Goal: Task Accomplishment & Management: Complete application form

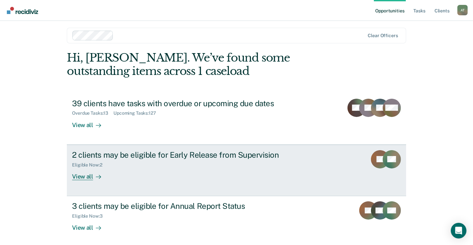
scroll to position [6, 0]
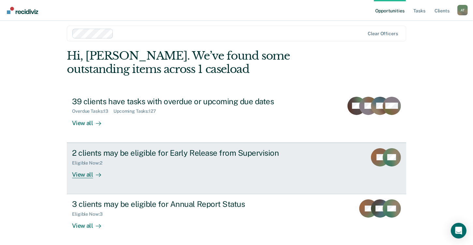
click at [131, 170] on div "2 clients may be eligible for Early Release from Supervision Eligible Now : 2 V…" at bounding box center [194, 163] width 244 height 30
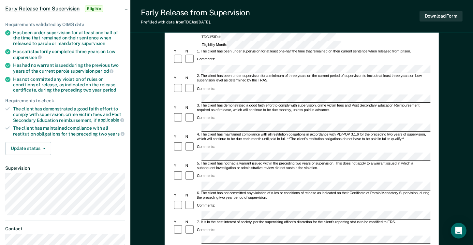
scroll to position [33, 0]
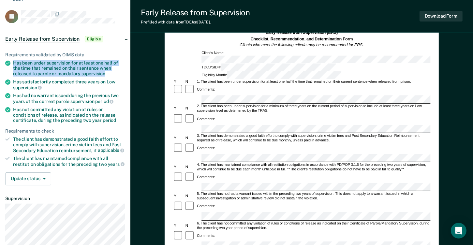
drag, startPoint x: 14, startPoint y: 62, endPoint x: 104, endPoint y: 73, distance: 90.7
click at [104, 73] on div "Has been under supervision for at least one half of the time that remained on t…" at bounding box center [69, 68] width 112 height 16
drag, startPoint x: 104, startPoint y: 73, endPoint x: 81, endPoint y: 65, distance: 24.7
copy div "Has been under supervision for at least one half of the time that remained on t…"
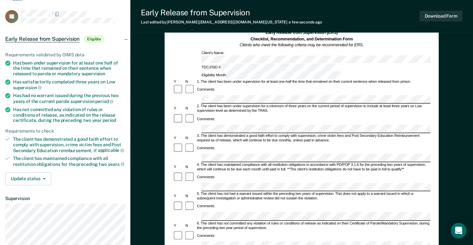
click at [268, 143] on div "Comments:" at bounding box center [302, 153] width 258 height 20
drag, startPoint x: 15, startPoint y: 108, endPoint x: 39, endPoint y: 110, distance: 24.2
click at [39, 110] on div "Has not committed any violation of rules or conditions of release, as indicated…" at bounding box center [69, 115] width 112 height 16
drag, startPoint x: 39, startPoint y: 110, endPoint x: 12, endPoint y: 106, distance: 27.1
click at [12, 107] on li "Has not committed any violation of rules or conditions of release, as indicated…" at bounding box center [65, 115] width 120 height 16
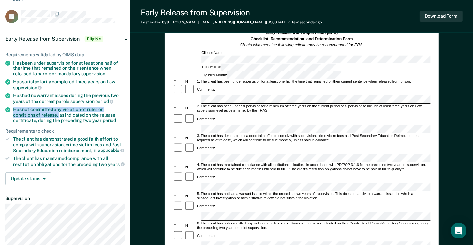
drag, startPoint x: 13, startPoint y: 107, endPoint x: 36, endPoint y: 115, distance: 24.8
click at [36, 115] on div "Has not committed any violation of rules or conditions of release, as indicated…" at bounding box center [69, 115] width 112 height 16
drag, startPoint x: 36, startPoint y: 115, endPoint x: 33, endPoint y: 112, distance: 4.8
copy div "Has not committed any violation of rules or conditions of release,"
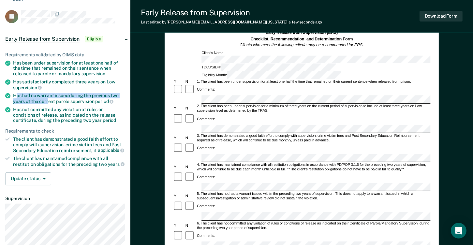
drag, startPoint x: 17, startPoint y: 95, endPoint x: 48, endPoint y: 102, distance: 31.5
click at [48, 102] on div "Has had no warrant issued during the previous two years of the current parole s…" at bounding box center [69, 98] width 112 height 11
drag, startPoint x: 48, startPoint y: 102, endPoint x: 18, endPoint y: 96, distance: 30.3
click at [18, 96] on div "Has had no warrant issued during the previous two years of the current parole s…" at bounding box center [69, 98] width 112 height 11
click at [21, 96] on div "Has had no warrant issued during the previous two years of the current parole s…" at bounding box center [69, 98] width 112 height 11
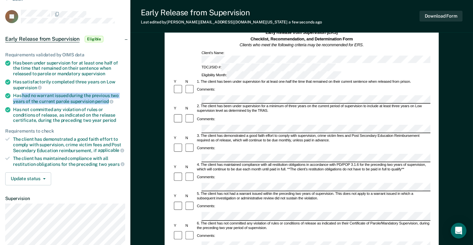
drag, startPoint x: 21, startPoint y: 96, endPoint x: 103, endPoint y: 100, distance: 82.3
click at [103, 100] on div "Has had no warrant issued during the previous two years of the current parole s…" at bounding box center [69, 98] width 112 height 11
drag, startPoint x: 103, startPoint y: 100, endPoint x: 100, endPoint y: 98, distance: 3.7
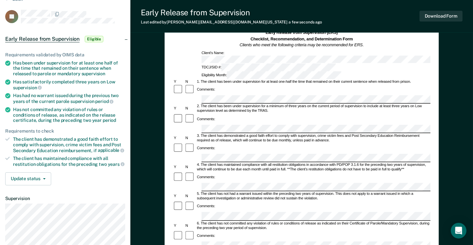
click at [329, 170] on form "Early Release from Supervision (ERS) Checklist, Recommendation, and Determinati…" at bounding box center [302, 246] width 258 height 432
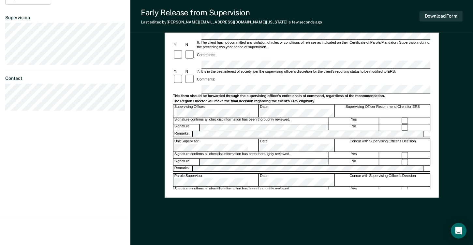
scroll to position [217, 0]
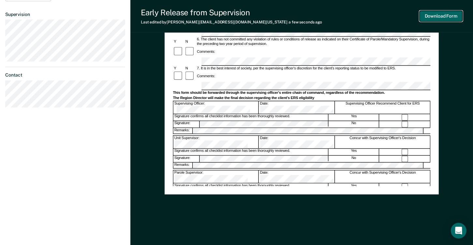
click at [436, 18] on button "Download Form" at bounding box center [441, 16] width 43 height 11
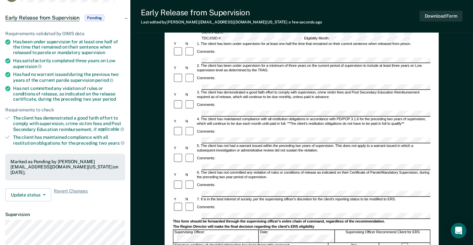
scroll to position [21, 0]
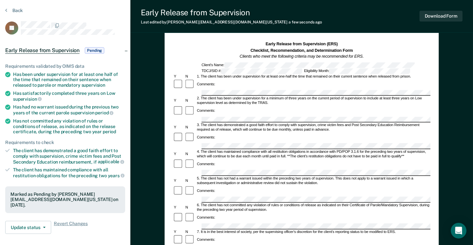
click at [455, 40] on div "Early Release from Supervision (ERS) Checklist, Recommendation, and Determinati…" at bounding box center [301, 230] width 343 height 422
click at [444, 10] on div "Download Form" at bounding box center [441, 16] width 43 height 17
click at [444, 16] on button "Download Form" at bounding box center [441, 16] width 43 height 11
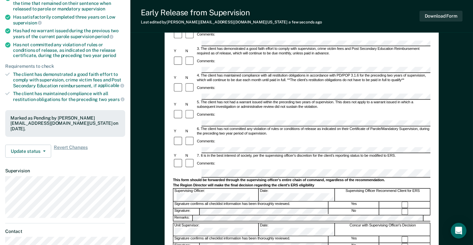
scroll to position [86, 0]
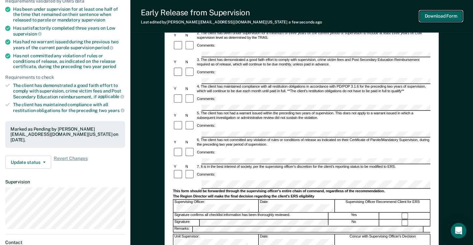
click at [454, 18] on button "Download Form" at bounding box center [441, 16] width 43 height 11
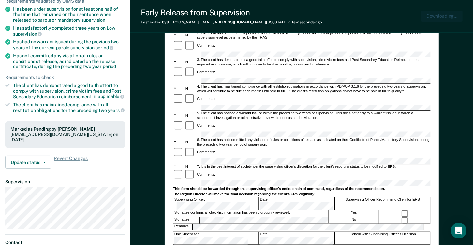
scroll to position [0, 0]
click at [441, 51] on div "Early Release from Supervision (ERS) Checklist, Recommendation, and Determinati…" at bounding box center [301, 165] width 343 height 422
click at [436, 16] on button "Download Form" at bounding box center [441, 16] width 43 height 11
